Goal: Transaction & Acquisition: Subscribe to service/newsletter

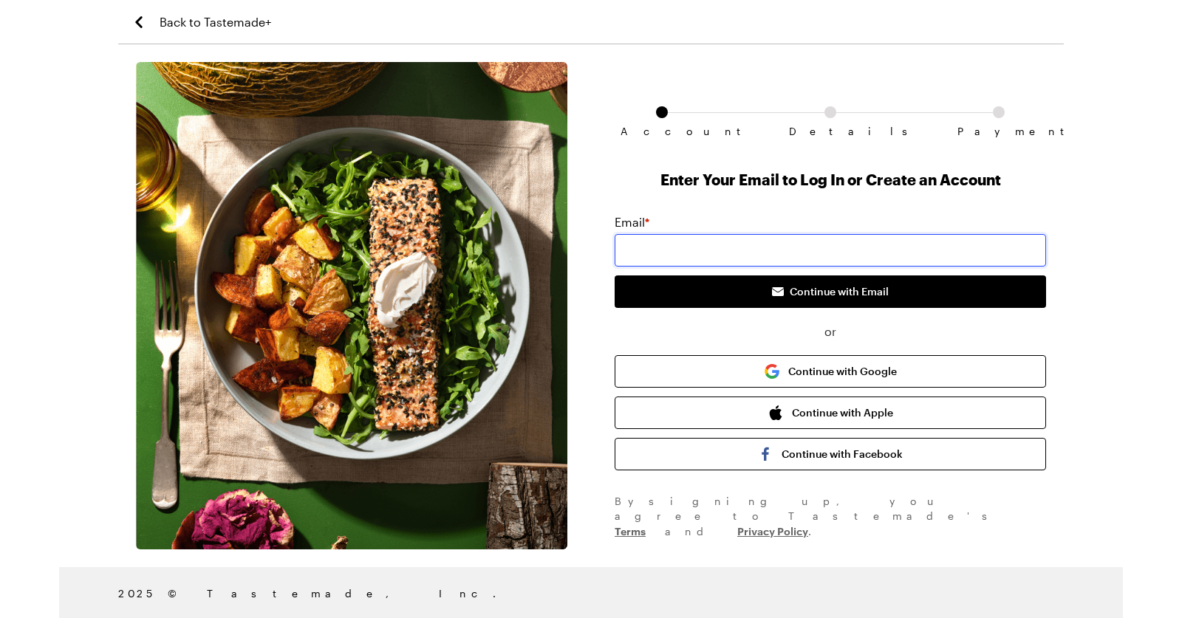
click at [696, 267] on input "email" at bounding box center [829, 250] width 431 height 32
type input "[EMAIL_ADDRESS][DOMAIN_NAME]"
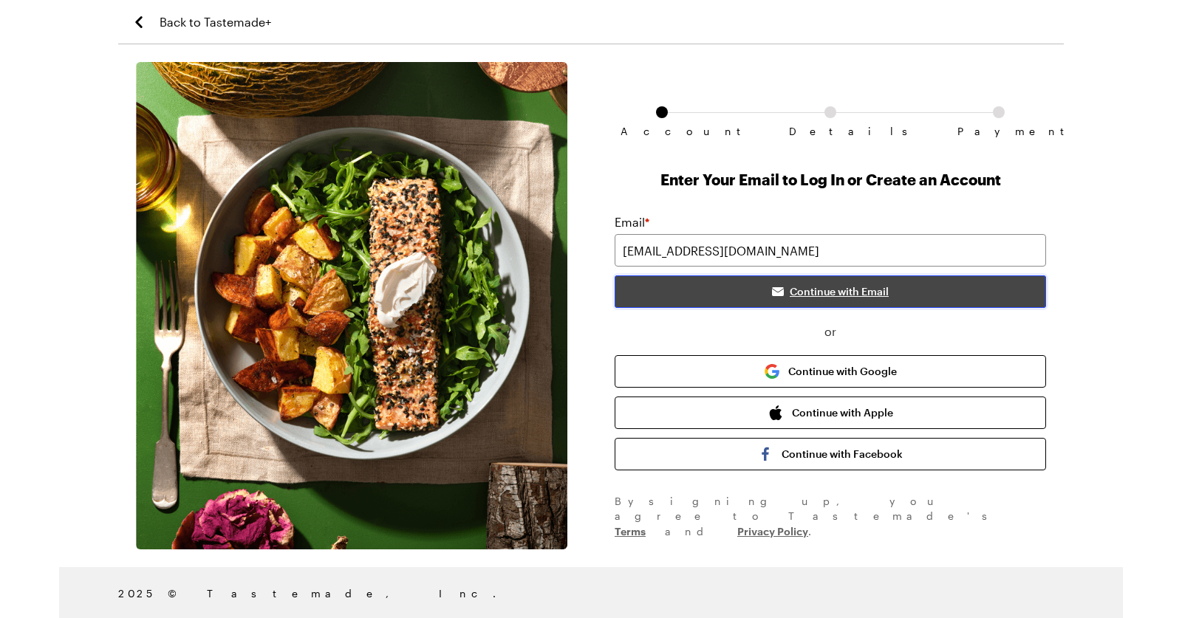
click at [816, 299] on span "Continue with Email" at bounding box center [838, 291] width 99 height 15
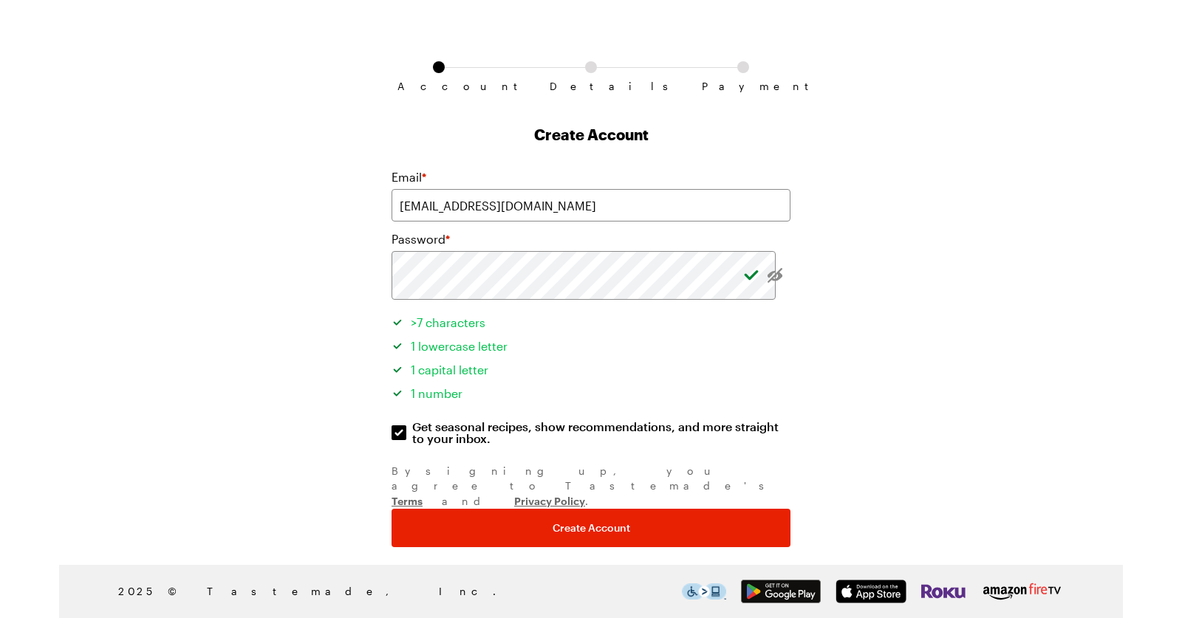
scroll to position [271, 0]
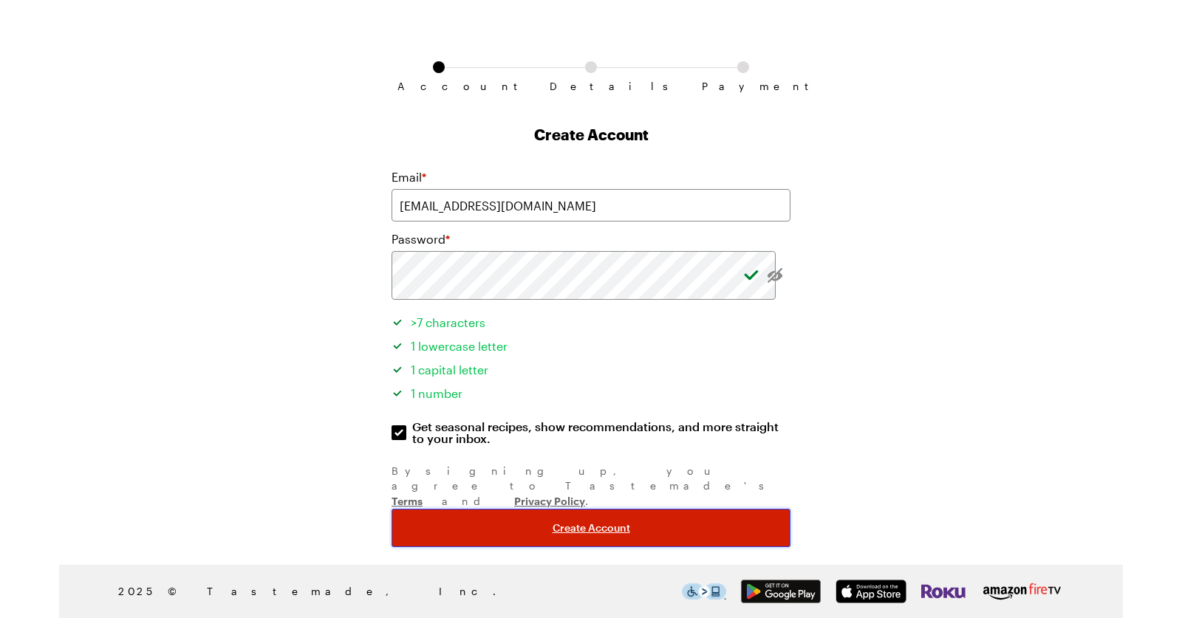
click at [569, 521] on span "Create Account" at bounding box center [591, 528] width 78 height 15
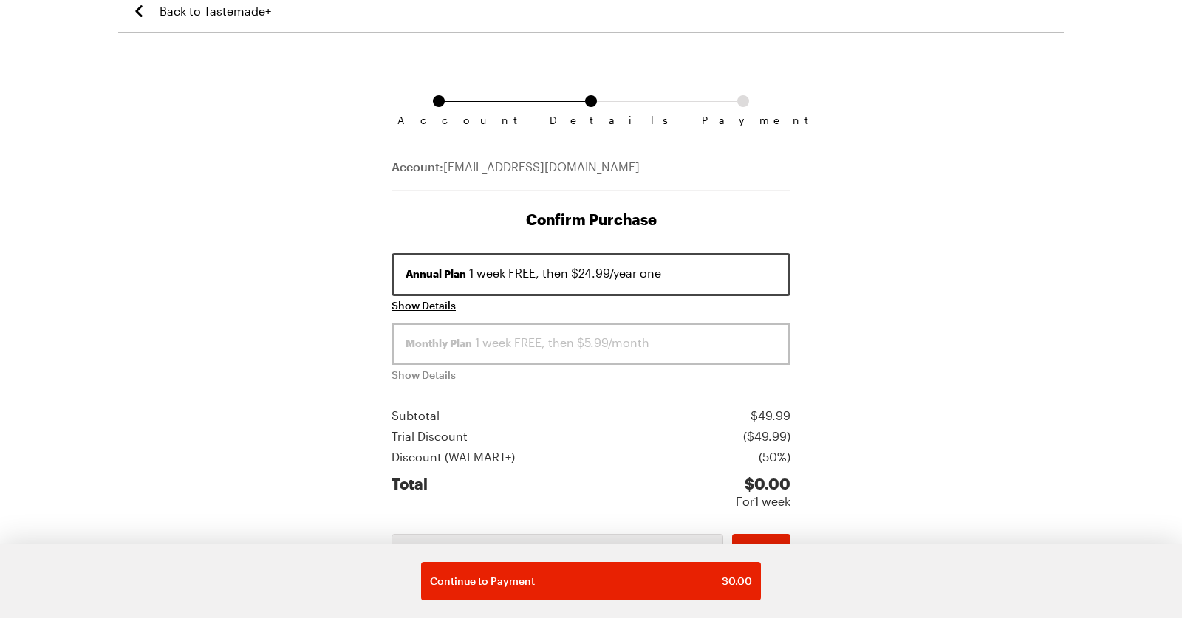
scroll to position [78, 0]
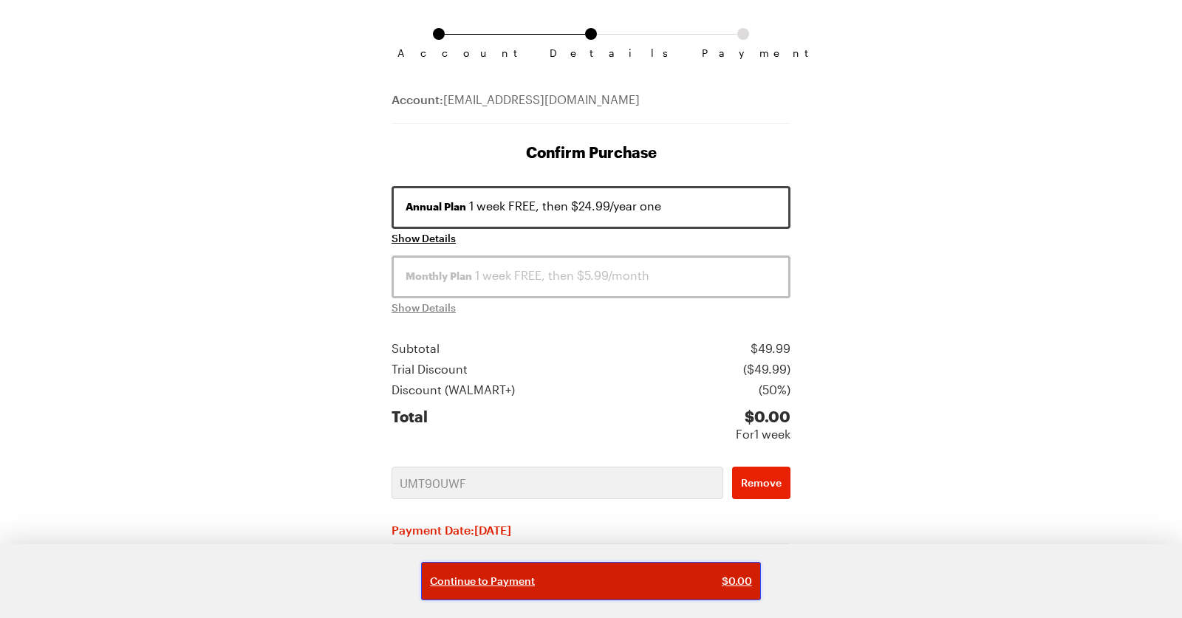
click at [579, 580] on button "Continue to Payment $ 0.00" at bounding box center [591, 581] width 340 height 38
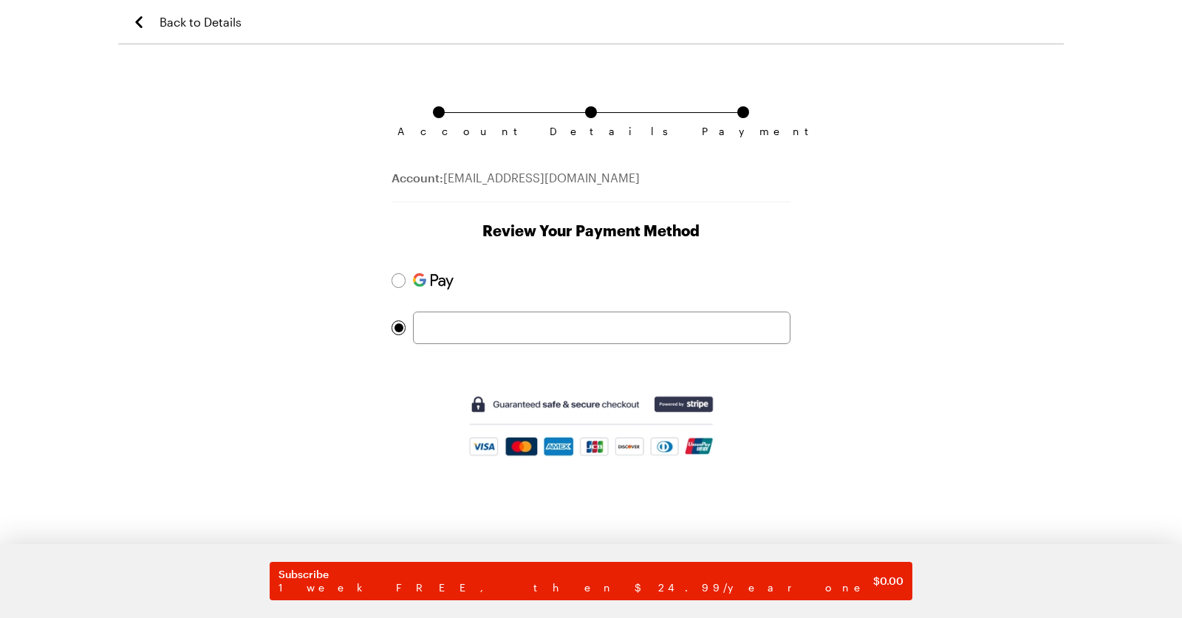
scroll to position [126, 0]
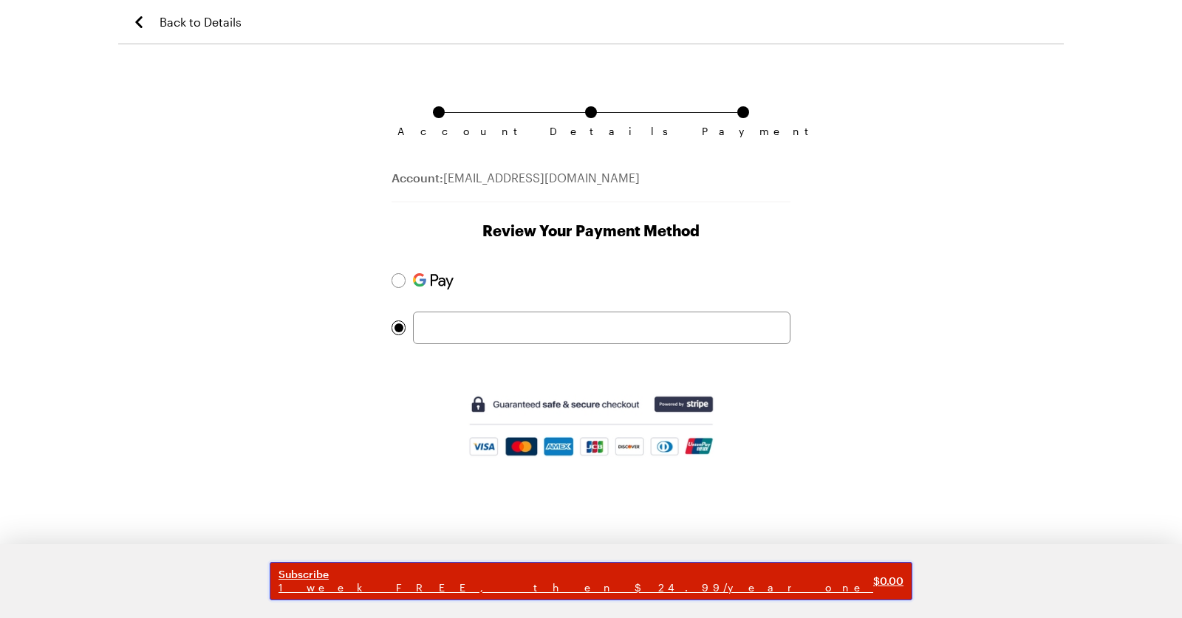
click at [524, 581] on span "1 week FREE, then $24.99/year one" at bounding box center [575, 587] width 594 height 13
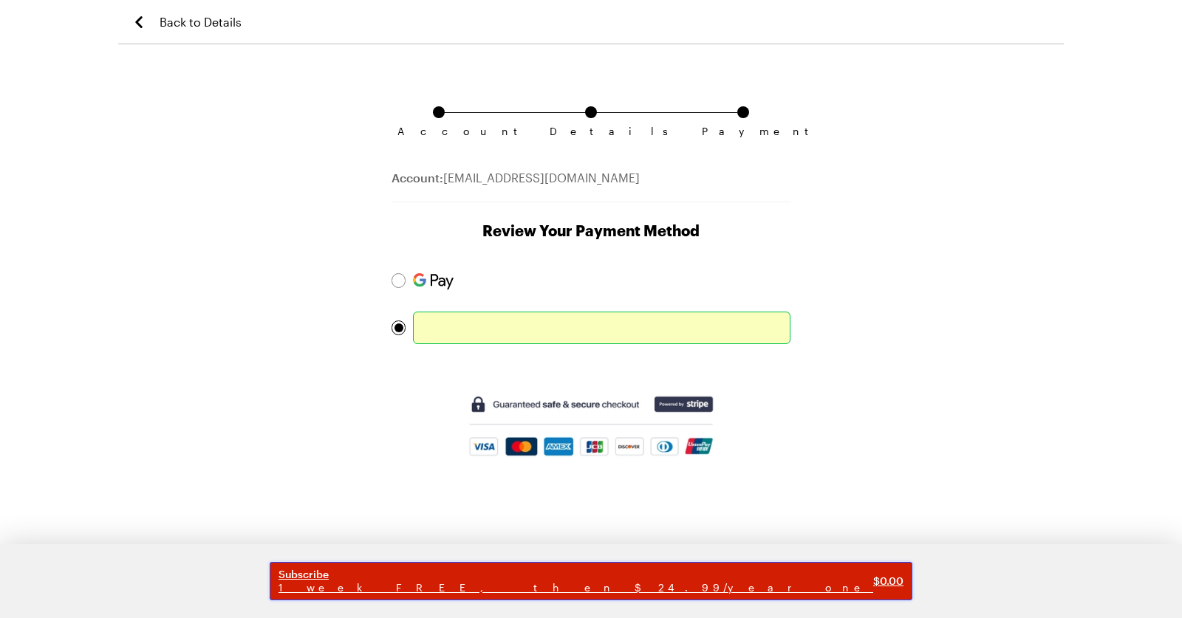
click at [558, 581] on span "1 week FREE, then $24.99/year one" at bounding box center [575, 587] width 594 height 13
